Goal: Transaction & Acquisition: Book appointment/travel/reservation

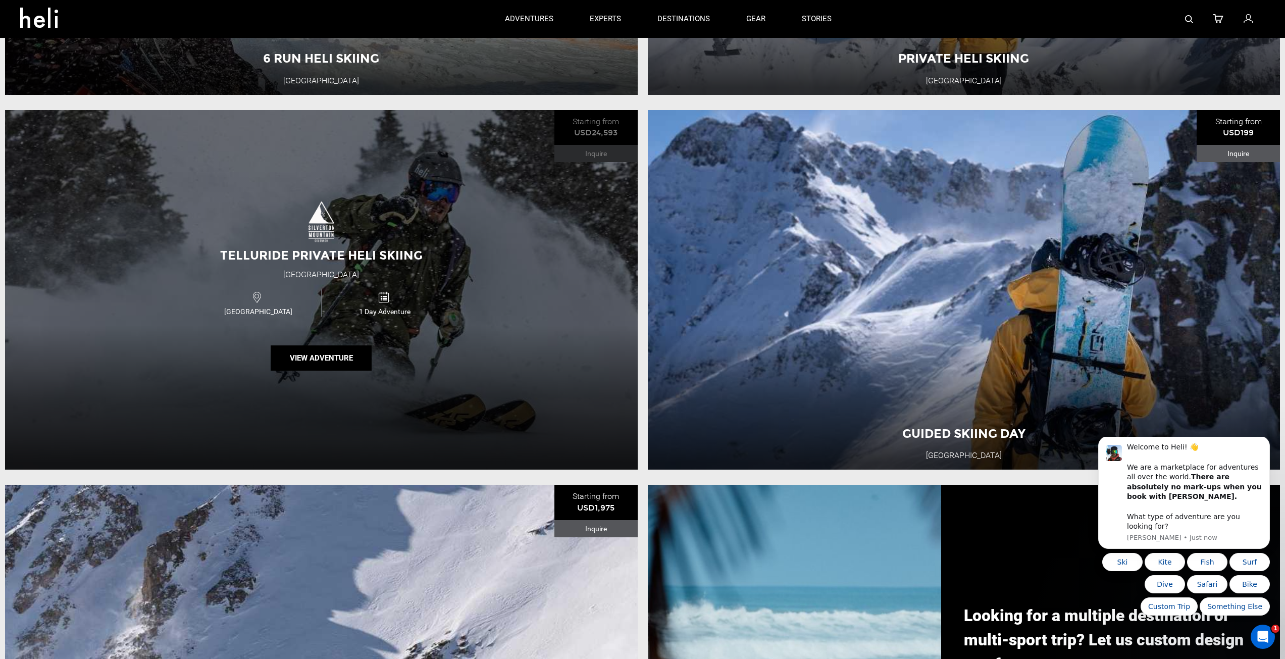
scroll to position [555, 0]
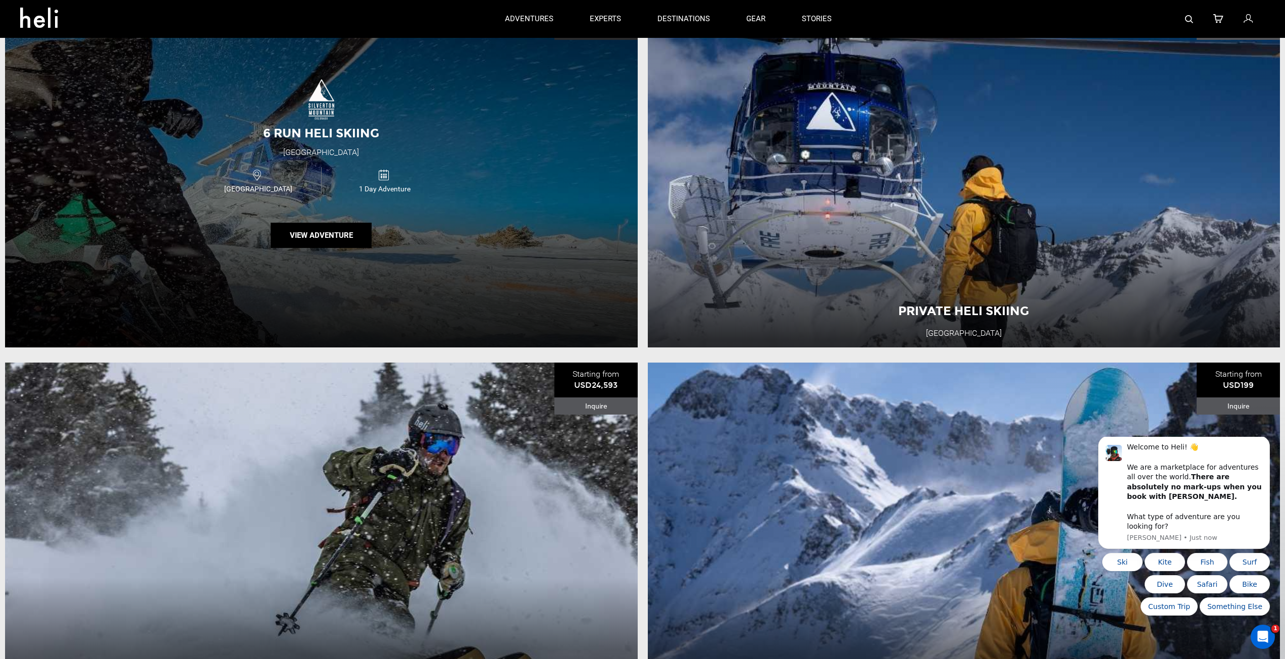
click at [299, 213] on div "6 Run Heli Skiing [GEOGRAPHIC_DATA] [GEOGRAPHIC_DATA] 1 Day Adventure View Adve…" at bounding box center [321, 167] width 633 height 360
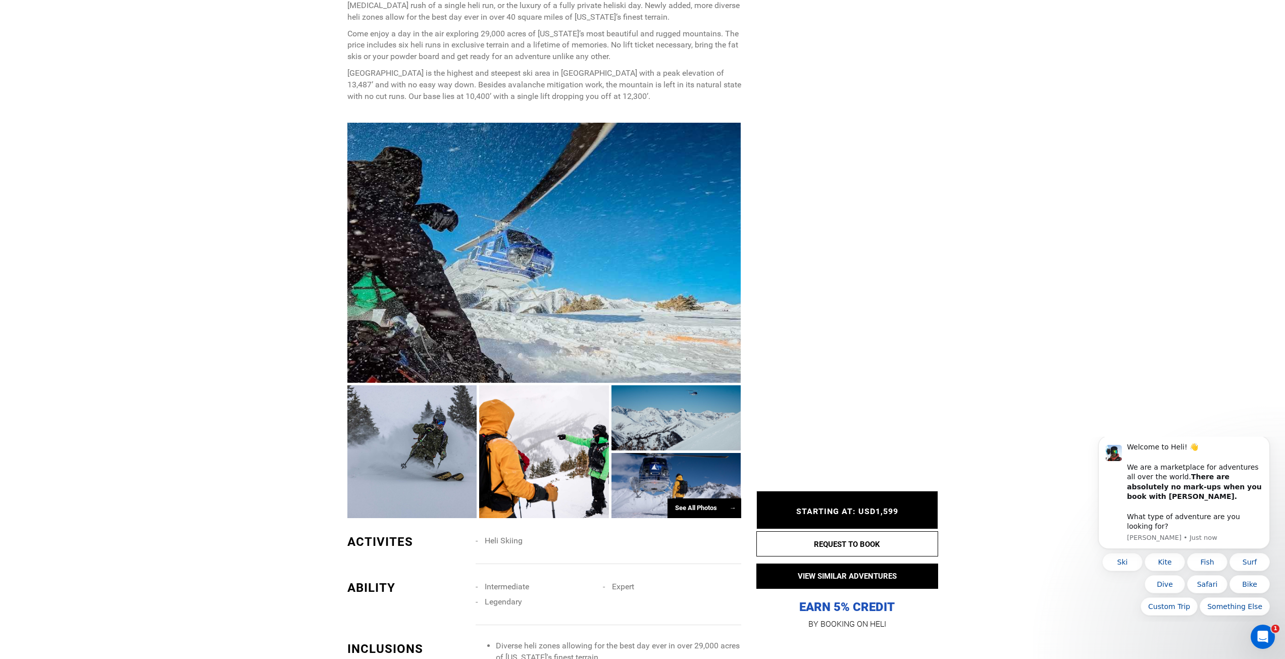
scroll to position [707, 0]
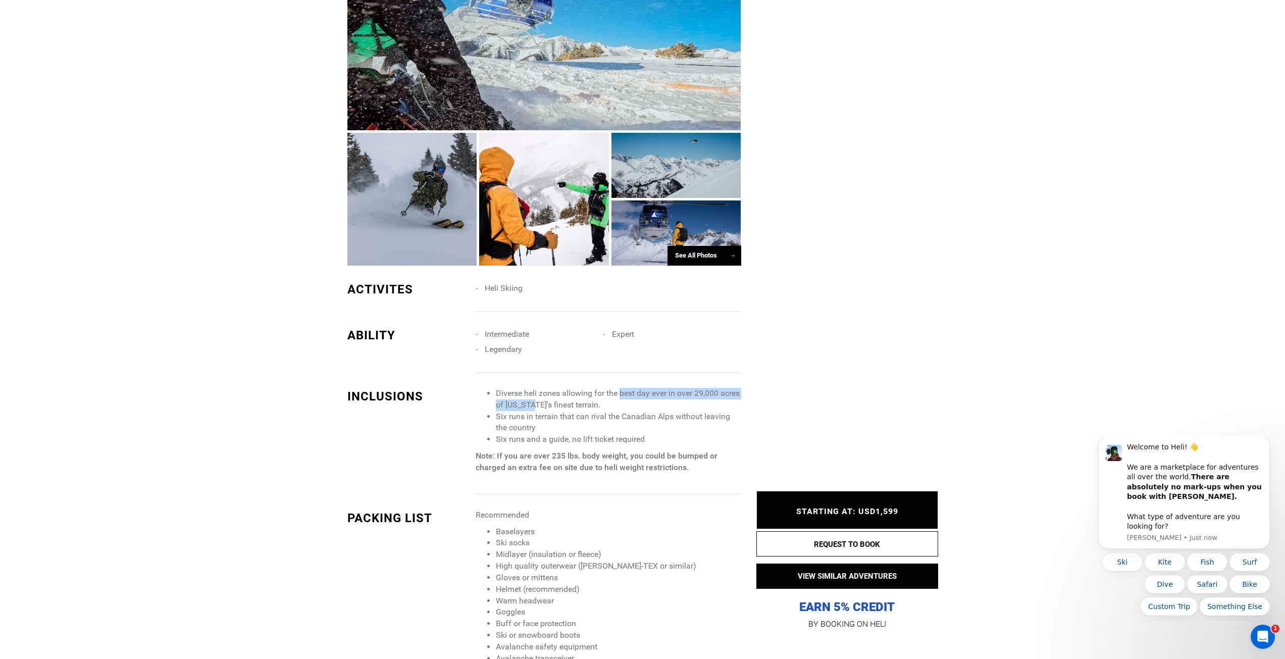
drag, startPoint x: 532, startPoint y: 402, endPoint x: 601, endPoint y: 390, distance: 70.1
click at [620, 394] on li "Diverse heli zones allowing for the best day ever in over 29,000 acres of [US_S…" at bounding box center [618, 399] width 245 height 23
click at [566, 418] on li "Six runs in terrain that can rival the Canadian Alps without leaving the country" at bounding box center [618, 422] width 245 height 23
drag, startPoint x: 558, startPoint y: 409, endPoint x: 571, endPoint y: 428, distance: 22.5
click at [571, 428] on ul "Diverse heli zones allowing for the best day ever in over 29,000 acres of [US_S…" at bounding box center [608, 417] width 265 height 58
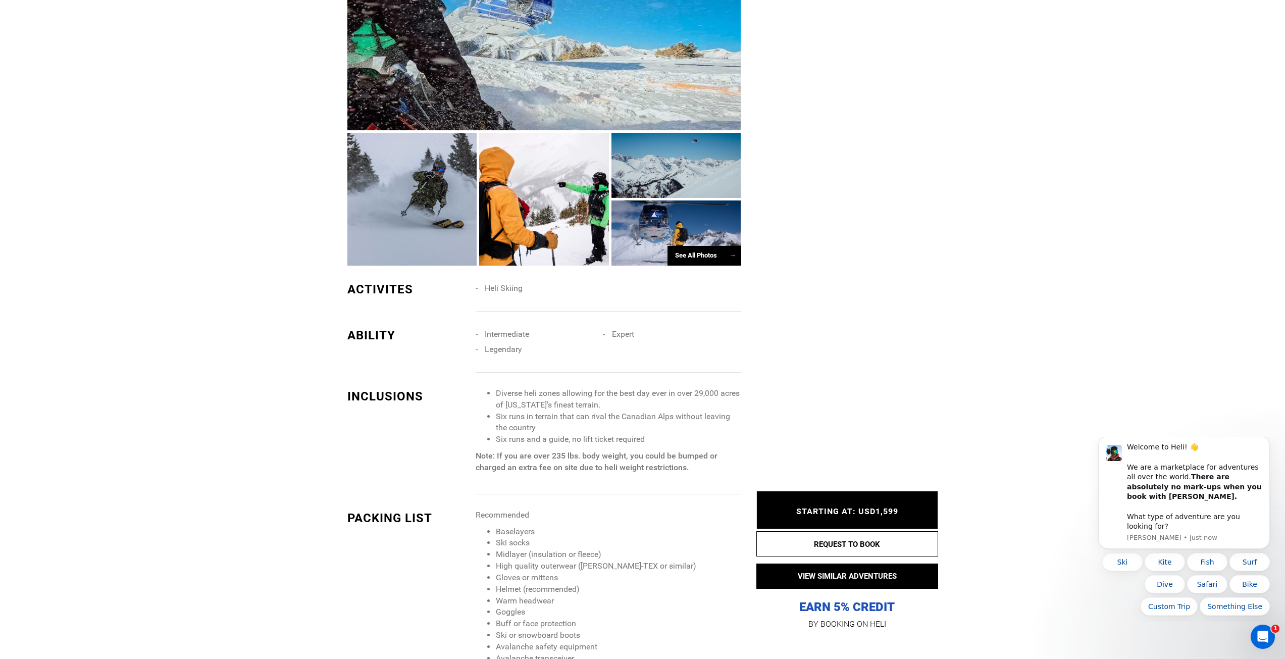
click at [576, 431] on li "Six runs in terrain that can rival the Canadian Alps without leaving the country" at bounding box center [618, 422] width 245 height 23
drag, startPoint x: 573, startPoint y: 417, endPoint x: 583, endPoint y: 436, distance: 22.1
click at [583, 436] on ul "Diverse heli zones allowing for the best day ever in over 29,000 acres of [US_S…" at bounding box center [608, 417] width 265 height 58
click at [632, 431] on li "Six runs in terrain that can rival the Canadian Alps without leaving the country" at bounding box center [618, 422] width 245 height 23
drag, startPoint x: 555, startPoint y: 438, endPoint x: 563, endPoint y: 448, distance: 12.9
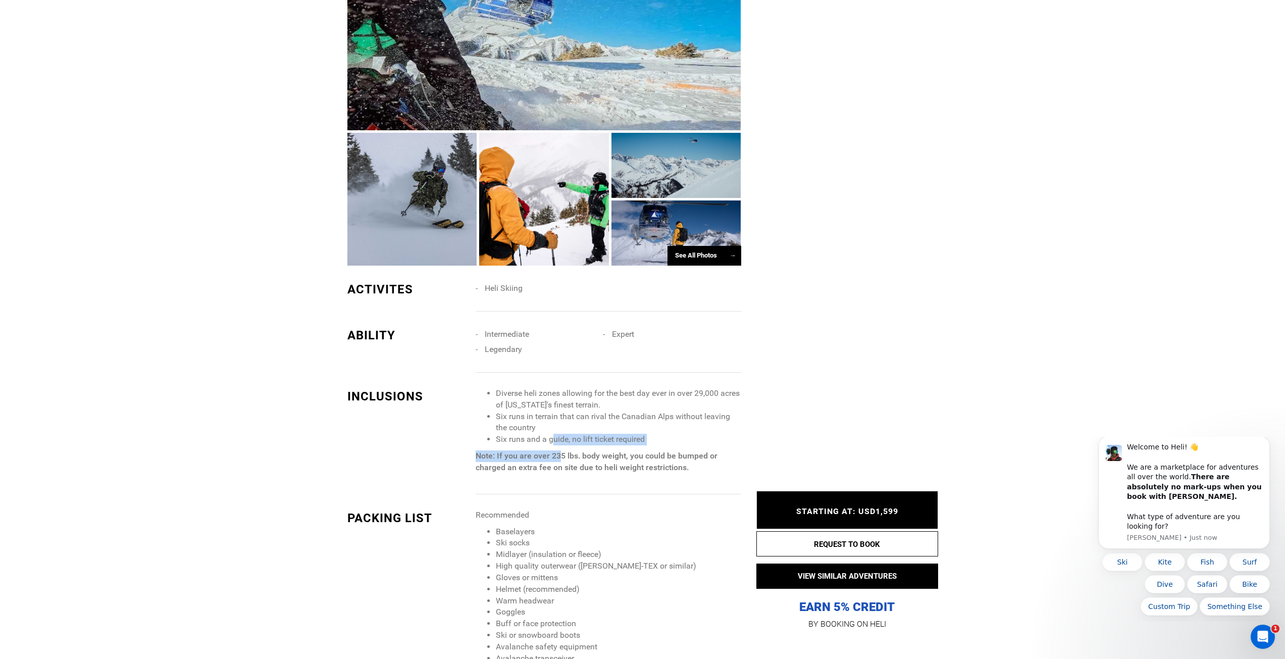
click at [563, 448] on span "Diverse heli zones allowing for the best day ever in over 29,000 acres of [US_S…" at bounding box center [608, 431] width 265 height 86
click at [599, 454] on strong "Note: If you are over 235 lbs. body weight, you could be bumped or charged an e…" at bounding box center [597, 461] width 242 height 21
drag, startPoint x: 599, startPoint y: 454, endPoint x: 614, endPoint y: 469, distance: 20.7
click at [614, 469] on strong "Note: If you are over 235 lbs. body weight, you could be bumped or charged an e…" at bounding box center [597, 461] width 242 height 21
click at [637, 475] on div "Diverse heli zones allowing for the best day ever in over 29,000 acres of [US_S…" at bounding box center [612, 441] width 273 height 107
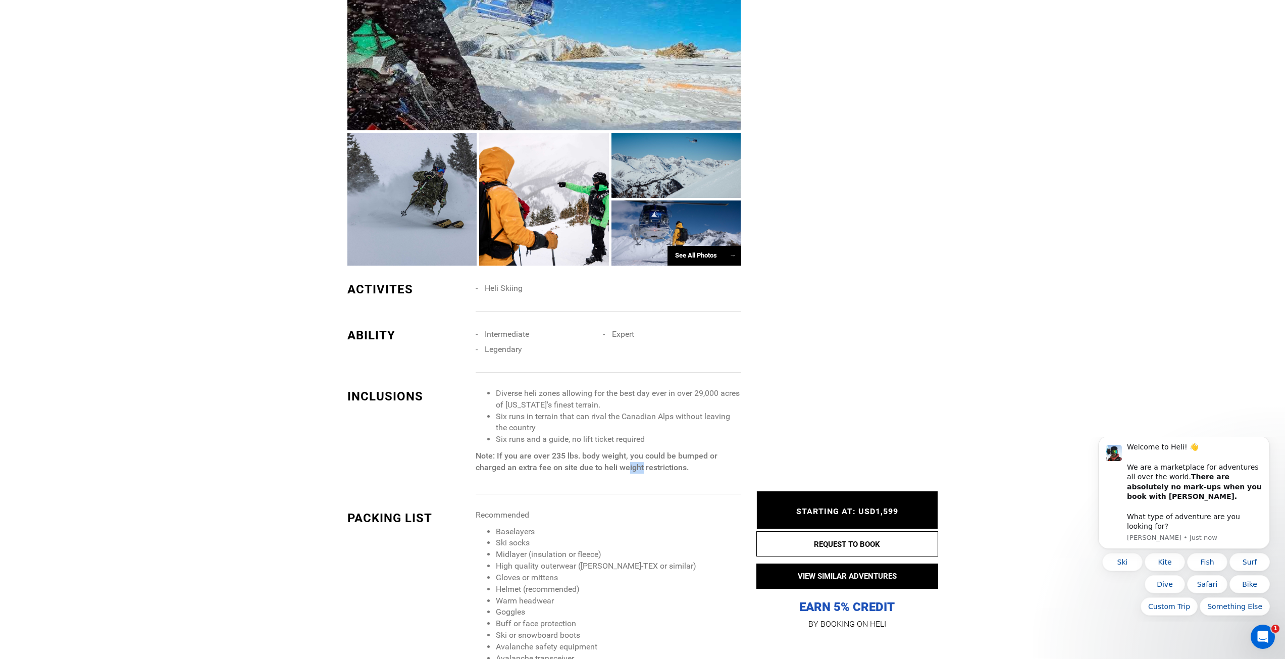
drag, startPoint x: 631, startPoint y: 467, endPoint x: 643, endPoint y: 485, distance: 20.7
click at [643, 485] on div "Diverse heli zones allowing for the best day ever in over 29,000 acres of [US_S…" at bounding box center [612, 441] width 273 height 107
click at [644, 485] on div "Diverse heli zones allowing for the best day ever in over 29,000 acres of [US_S…" at bounding box center [612, 441] width 273 height 107
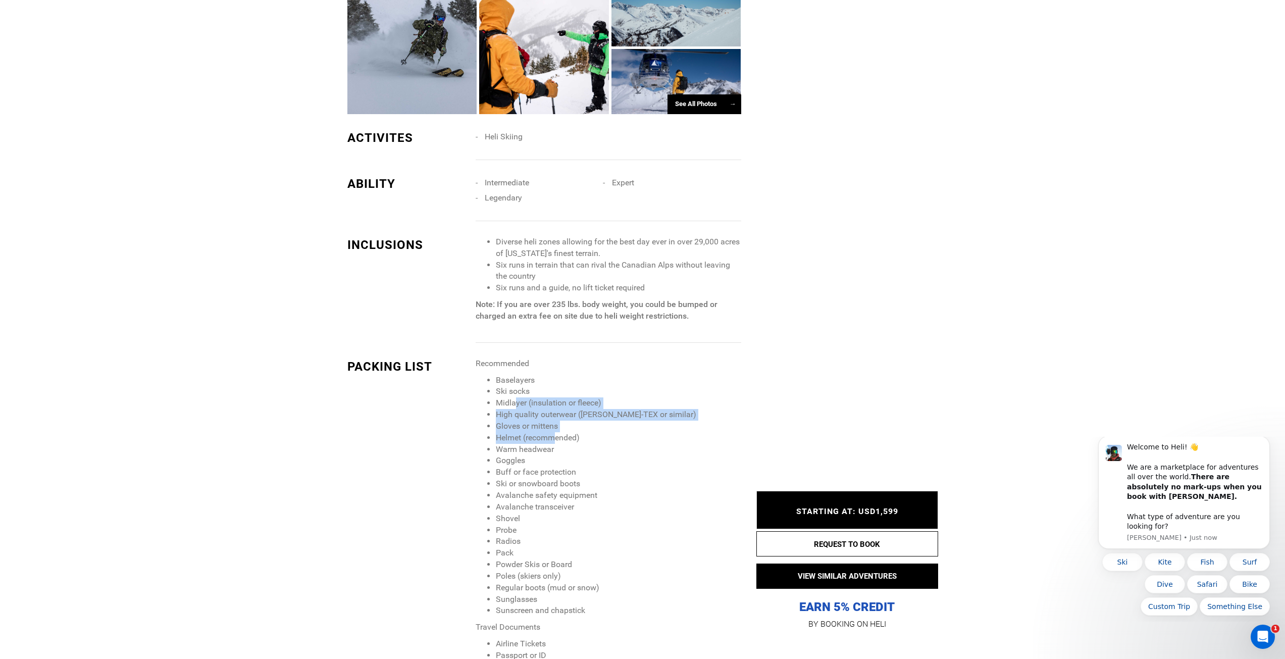
drag, startPoint x: 516, startPoint y: 404, endPoint x: 553, endPoint y: 442, distance: 52.5
click at [553, 442] on ul "Baselayers Ski socks Midlayer (insulation or fleece) High quality outerwear ([P…" at bounding box center [608, 496] width 265 height 242
click at [567, 443] on li "Helmet (recommended)" at bounding box center [618, 438] width 245 height 12
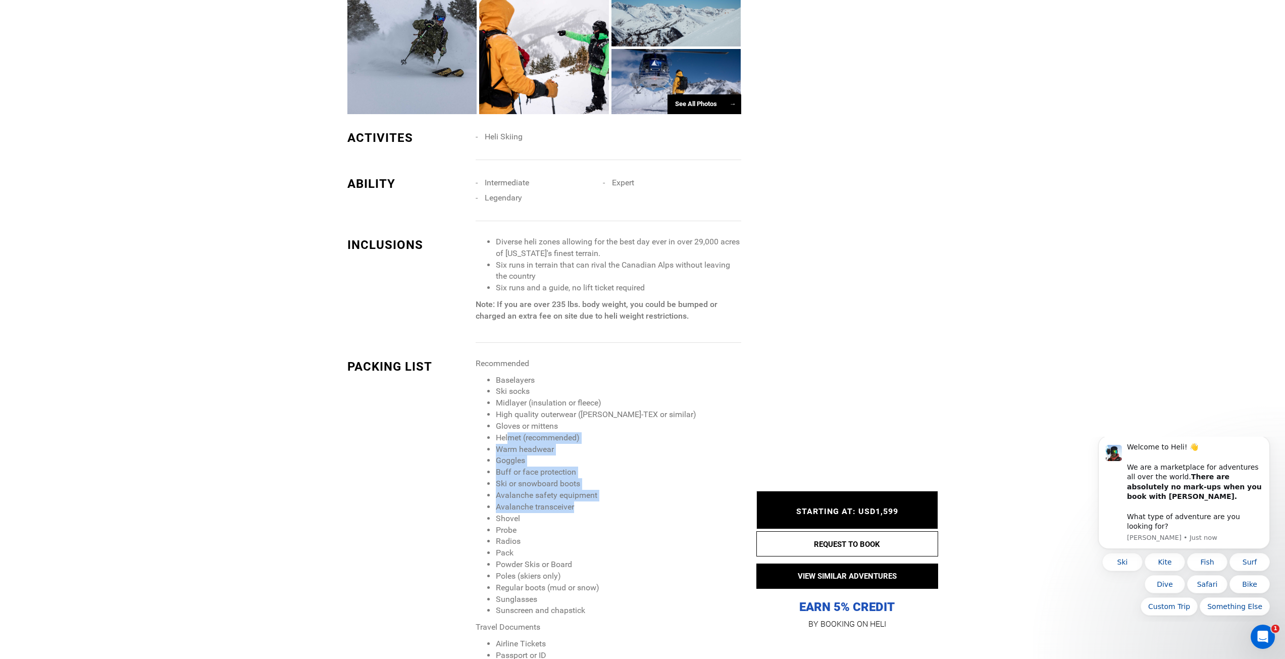
drag, startPoint x: 508, startPoint y: 435, endPoint x: 586, endPoint y: 504, distance: 104.4
click at [586, 504] on ul "Baselayers Ski socks Midlayer (insulation or fleece) High quality outerwear ([P…" at bounding box center [608, 496] width 265 height 242
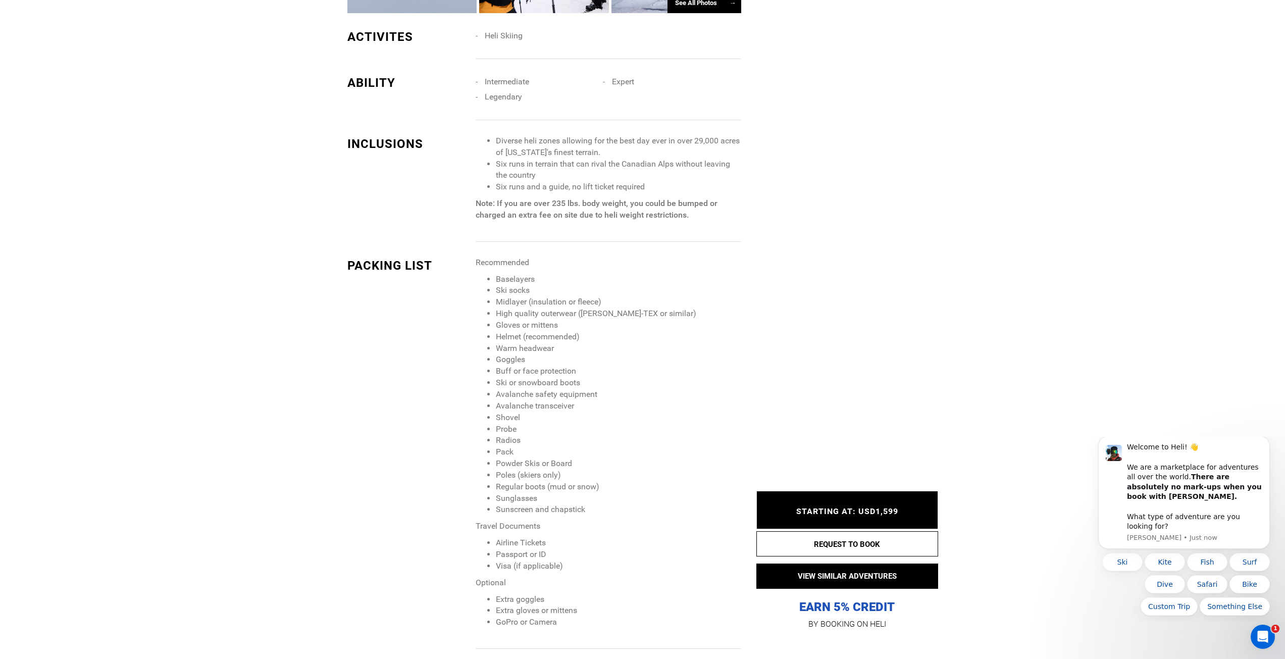
click at [556, 441] on li "Radios" at bounding box center [618, 441] width 245 height 12
drag, startPoint x: 491, startPoint y: 393, endPoint x: 631, endPoint y: 512, distance: 183.7
click at [631, 512] on ul "Baselayers Ski socks Midlayer (insulation or fleece) High quality outerwear ([P…" at bounding box center [608, 395] width 265 height 242
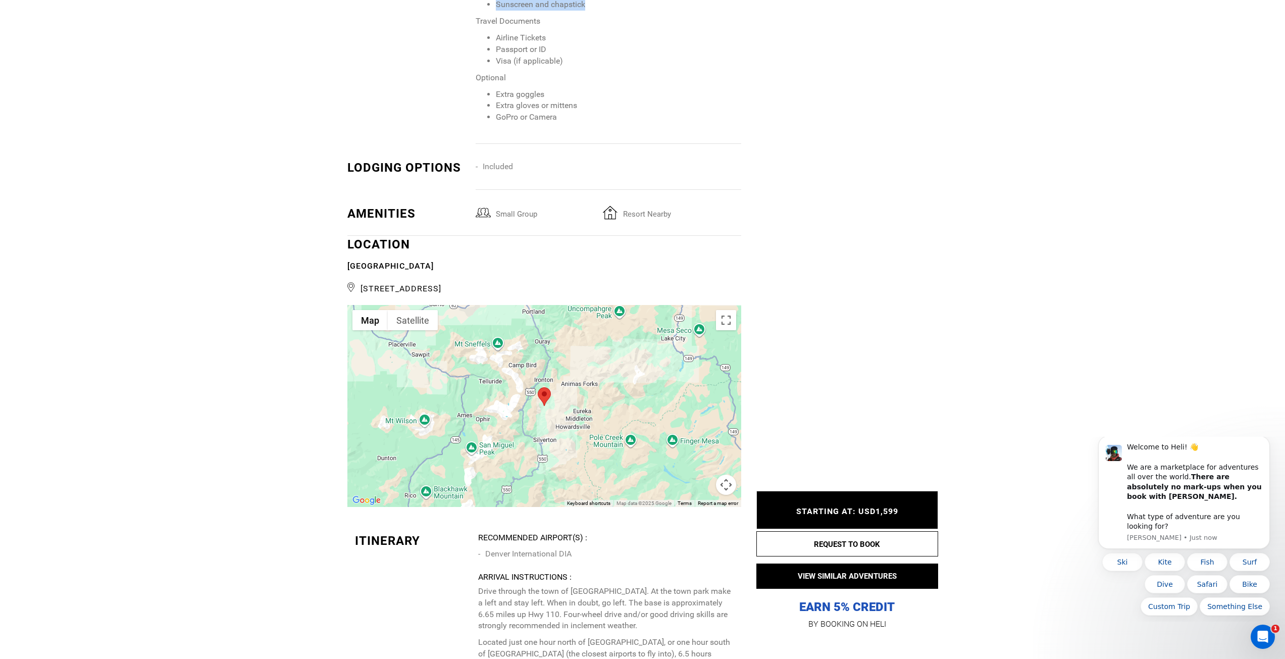
scroll to position [1716, 0]
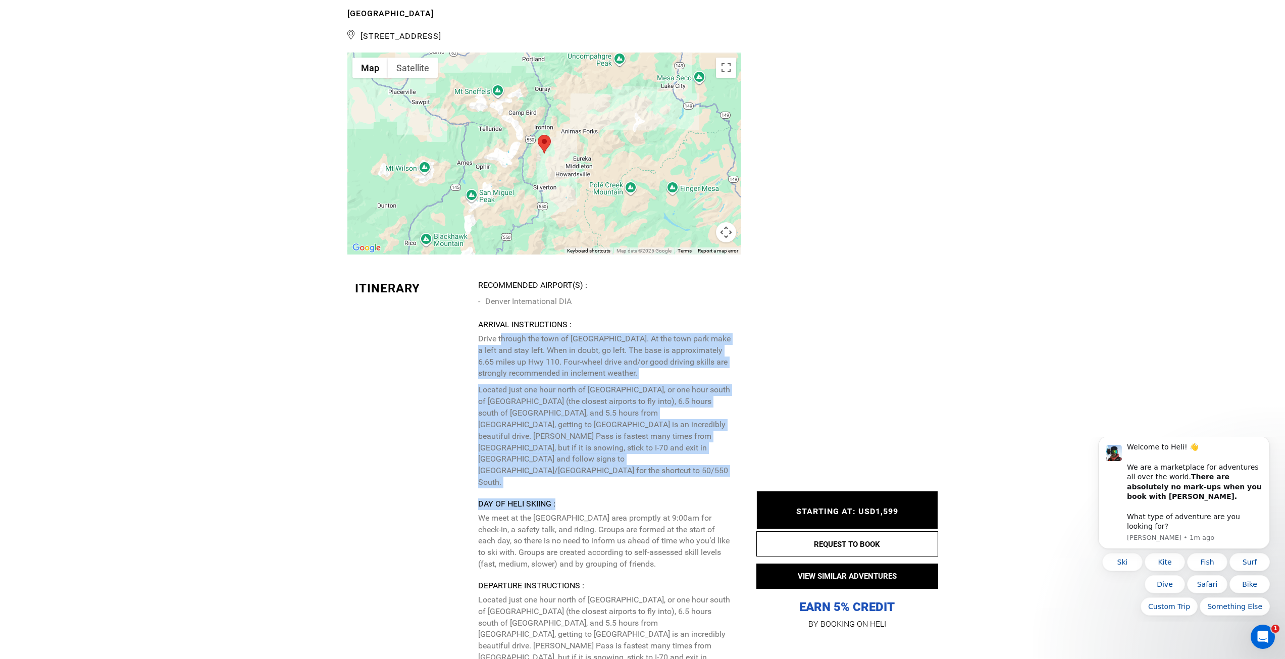
drag, startPoint x: 502, startPoint y: 344, endPoint x: 739, endPoint y: 464, distance: 265.1
drag, startPoint x: 516, startPoint y: 491, endPoint x: 656, endPoint y: 530, distance: 145.6
click at [656, 530] on p "We meet at the [GEOGRAPHIC_DATA] area promptly at 9:00am for check-in, a safety…" at bounding box center [605, 541] width 255 height 58
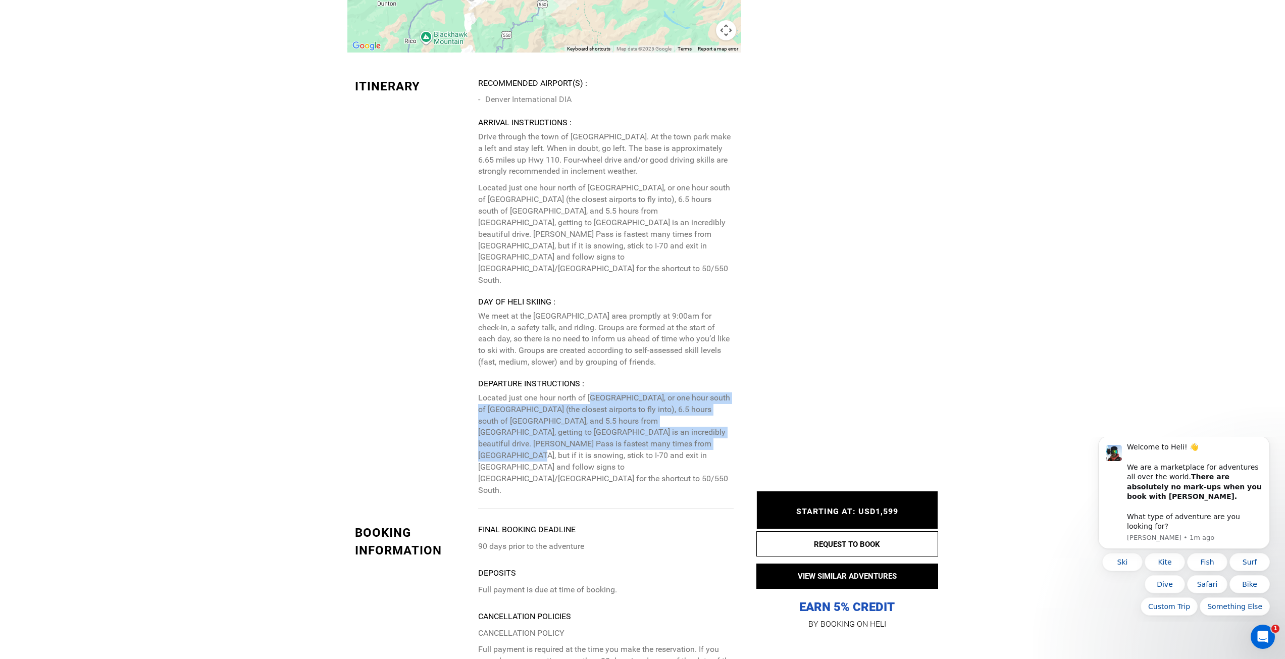
drag, startPoint x: 594, startPoint y: 361, endPoint x: 625, endPoint y: 410, distance: 58.1
click at [625, 410] on p "Located just one hour north of [GEOGRAPHIC_DATA], or one hour south of [GEOGRAP…" at bounding box center [605, 444] width 255 height 104
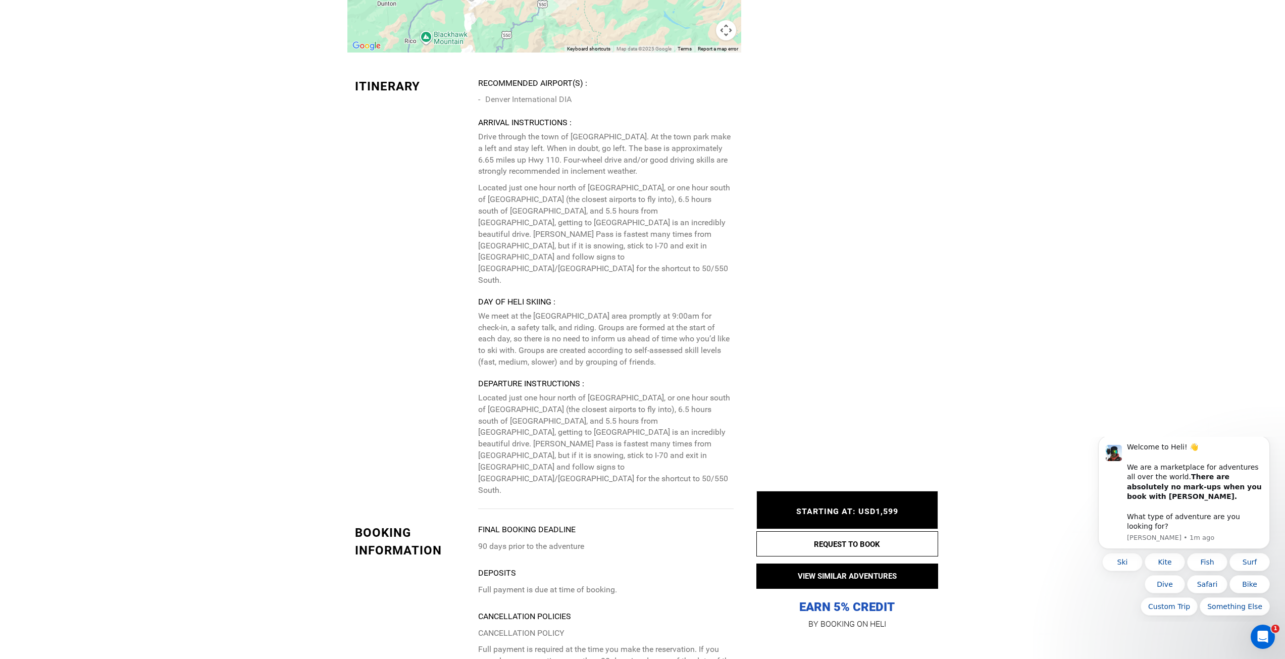
click at [642, 422] on p "Located just one hour north of [GEOGRAPHIC_DATA], or one hour south of [GEOGRAP…" at bounding box center [605, 444] width 255 height 104
drag, startPoint x: 641, startPoint y: 405, endPoint x: 659, endPoint y: 427, distance: 28.3
click at [659, 427] on div "Recommended Airport(s) : Denver International DIA Arrival Instructions : Drive …" at bounding box center [609, 293] width 263 height 431
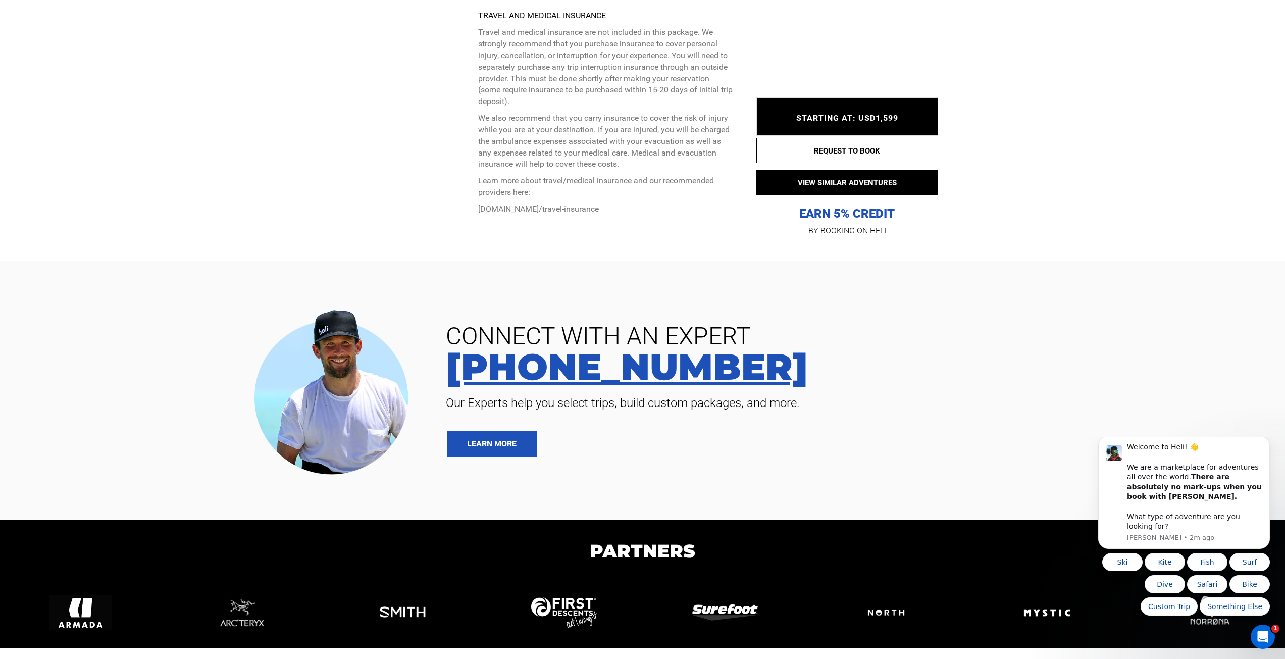
scroll to position [3443, 0]
